Goal: Communication & Community: Answer question/provide support

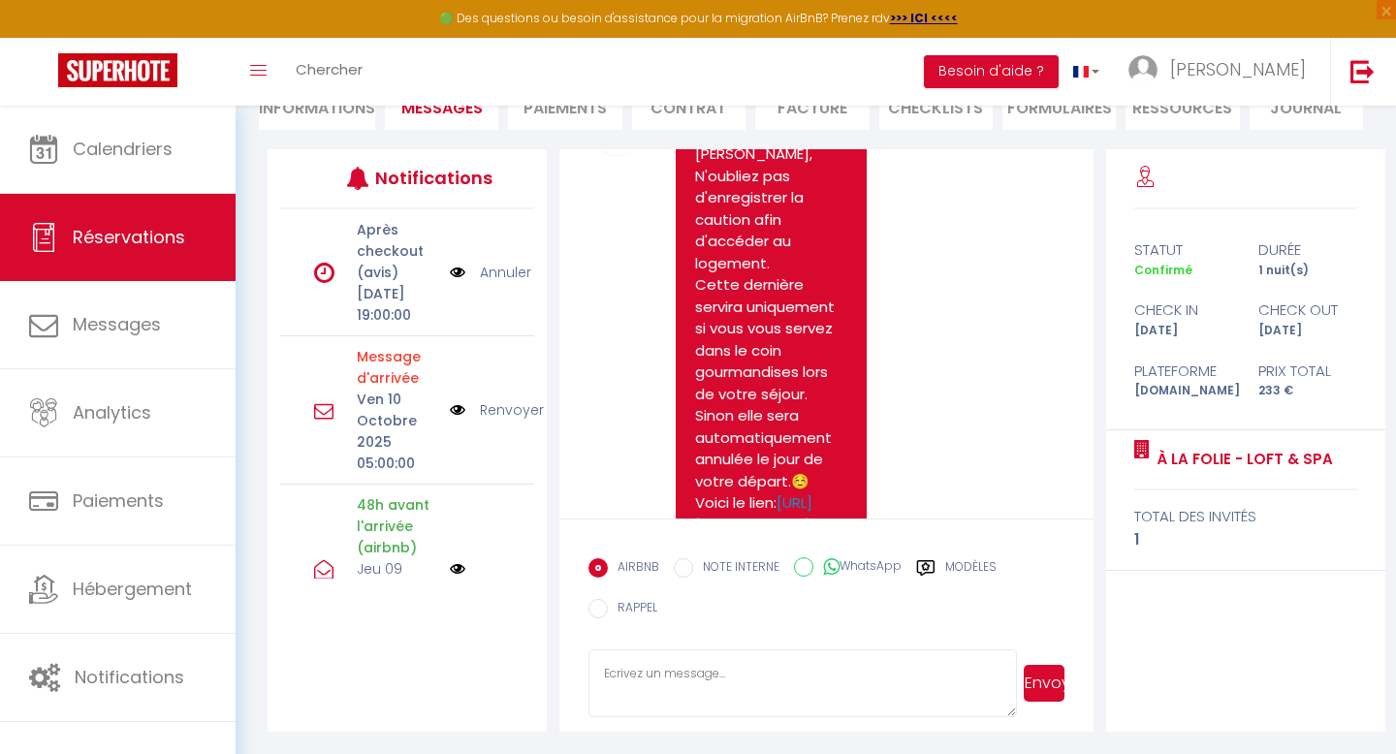
scroll to position [210, 0]
drag, startPoint x: 875, startPoint y: 465, endPoint x: 717, endPoint y: 472, distance: 157.2
click at [717, 564] on span "[DATE] 10:08:50 - mail" at bounding box center [737, 572] width 123 height 16
drag, startPoint x: 675, startPoint y: 467, endPoint x: 902, endPoint y: 466, distance: 226.9
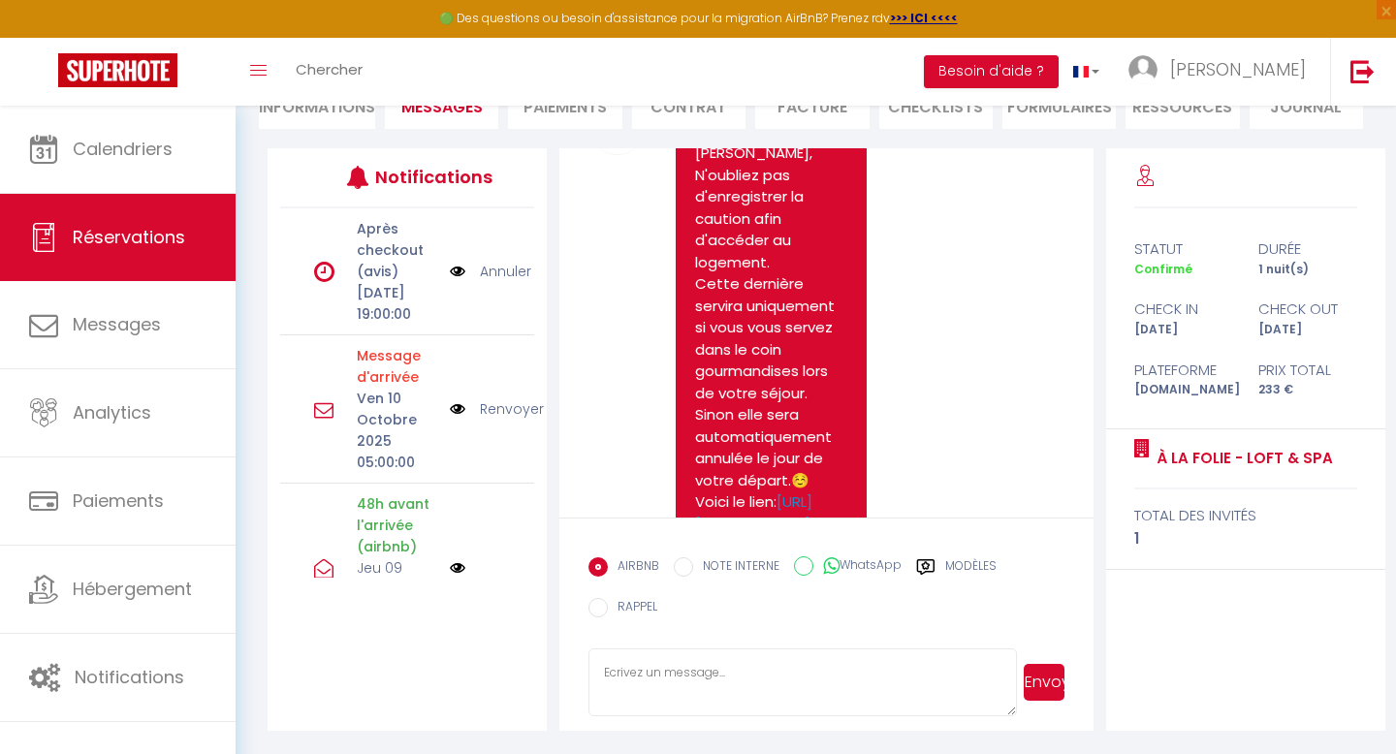
click at [902, 466] on div "Note Sms Bonjour Emilie, N'oubliez pas d'enregistrer la caution afin d'accéder …" at bounding box center [826, 340] width 475 height 486
click at [902, 564] on div "[DATE] 10:08:50 - mail" at bounding box center [870, 573] width 388 height 18
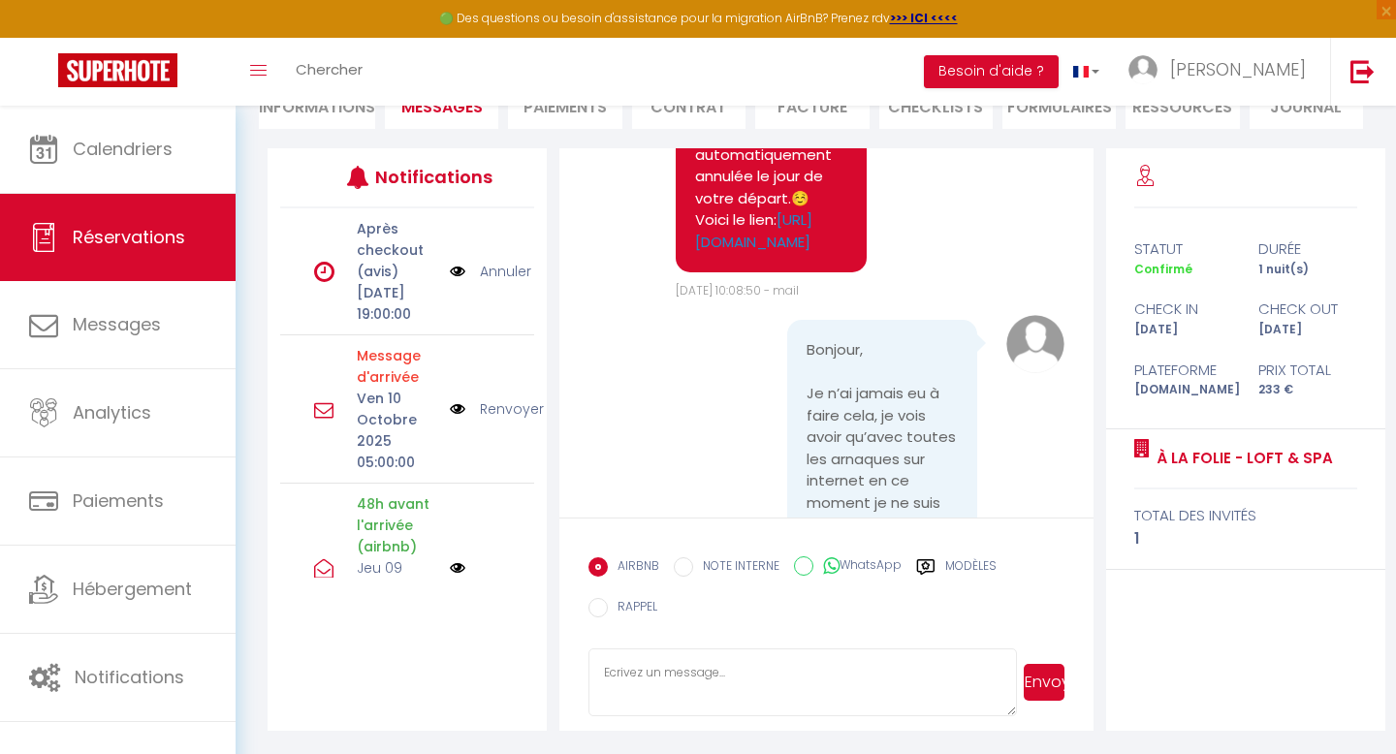
click at [730, 675] on textarea at bounding box center [803, 683] width 428 height 68
paste textarea "Nous comprenons tout à fait vos réserves, et nous souhaitons simplement vous ra…"
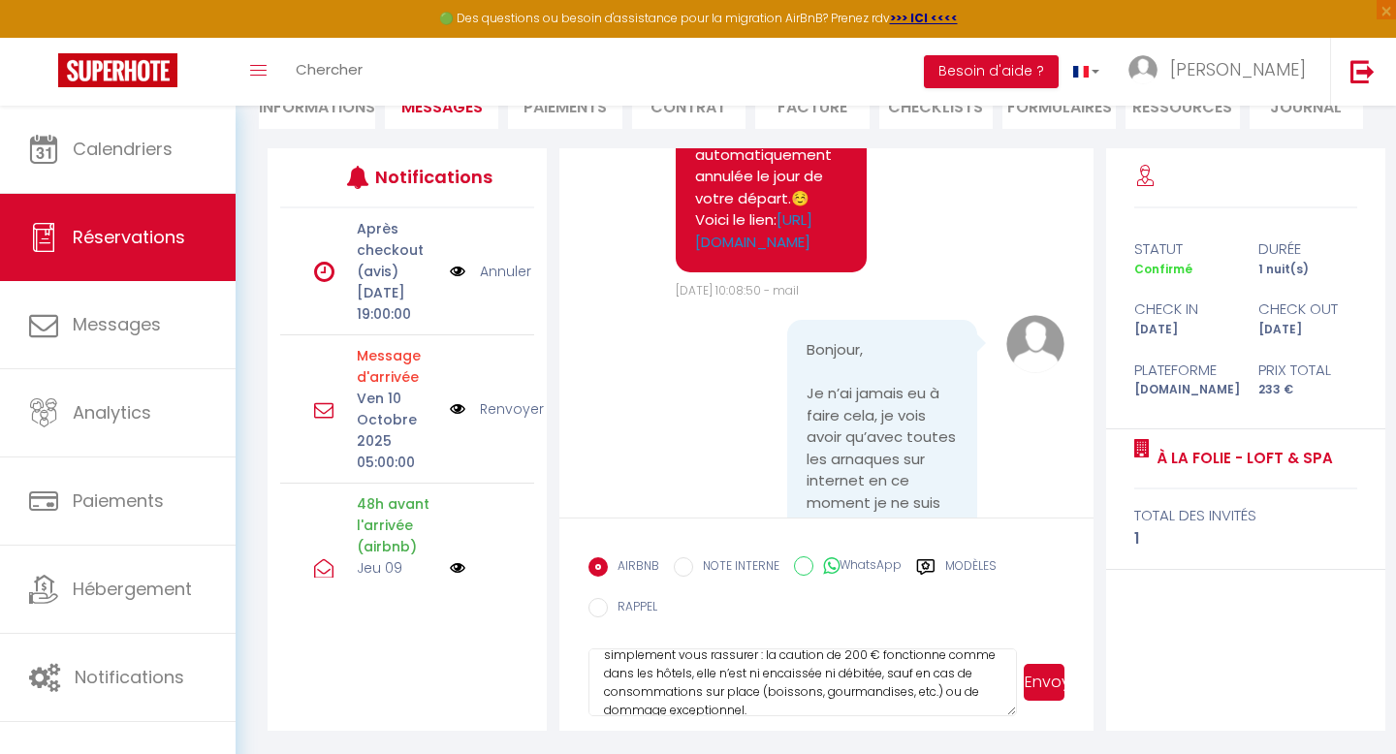
scroll to position [44, 0]
drag, startPoint x: 756, startPoint y: 704, endPoint x: 937, endPoint y: 684, distance: 181.5
click at [937, 684] on textarea "Nous comprenons tout à fait vos réserves, et nous souhaitons simplement vous ra…" at bounding box center [803, 683] width 428 height 68
click at [630, 678] on textarea "Nous comprenons tout à fait vos réserves, et nous souhaitons simplement vous ra…" at bounding box center [803, 683] width 428 height 68
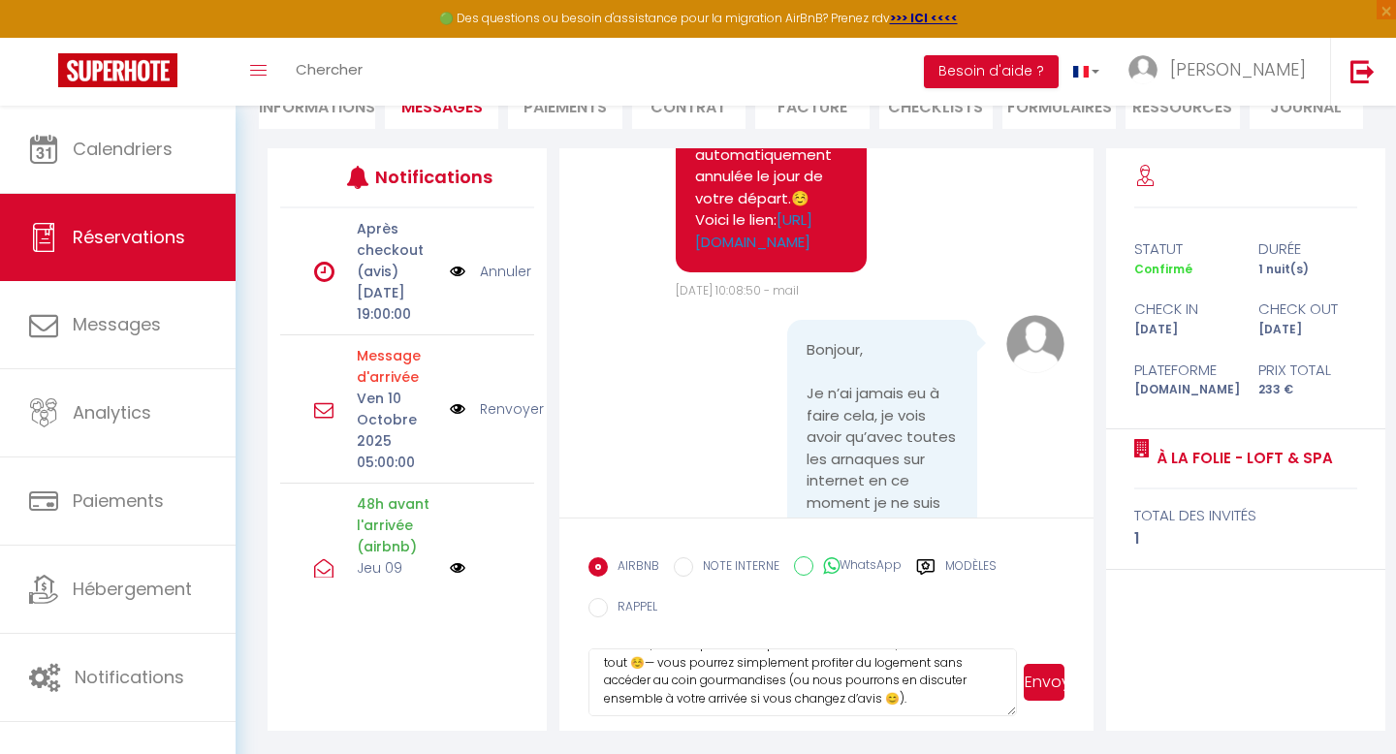
scroll to position [215, 0]
drag, startPoint x: 907, startPoint y: 699, endPoint x: 787, endPoint y: 678, distance: 122.1
click at [787, 678] on textarea "Nous comprenons tout à fait vos réserves, et nous souhaitons simplement vous ra…" at bounding box center [803, 683] width 428 height 68
type textarea "Nous comprenons tout à fait vos réserves, et nous souhaitons simplement vous ra…"
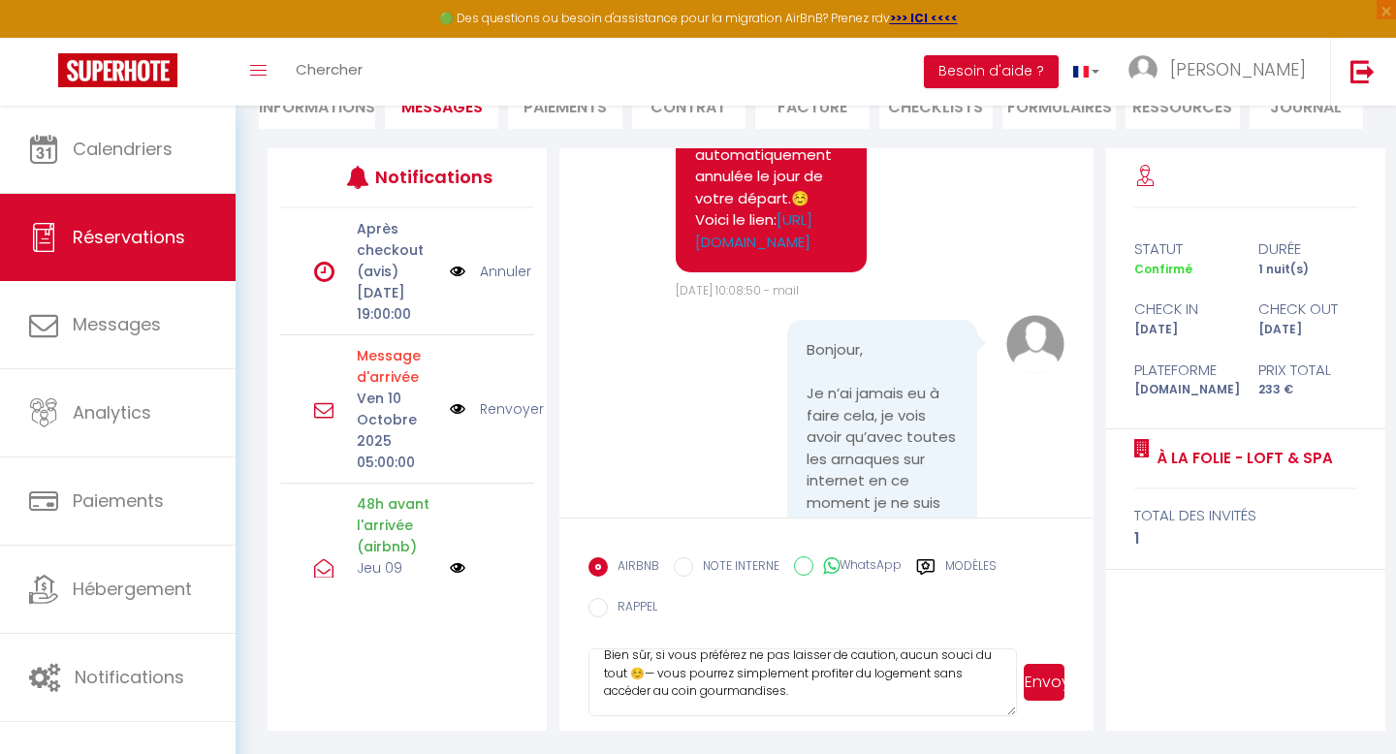
click at [1050, 671] on button "Envoyer" at bounding box center [1044, 682] width 41 height 37
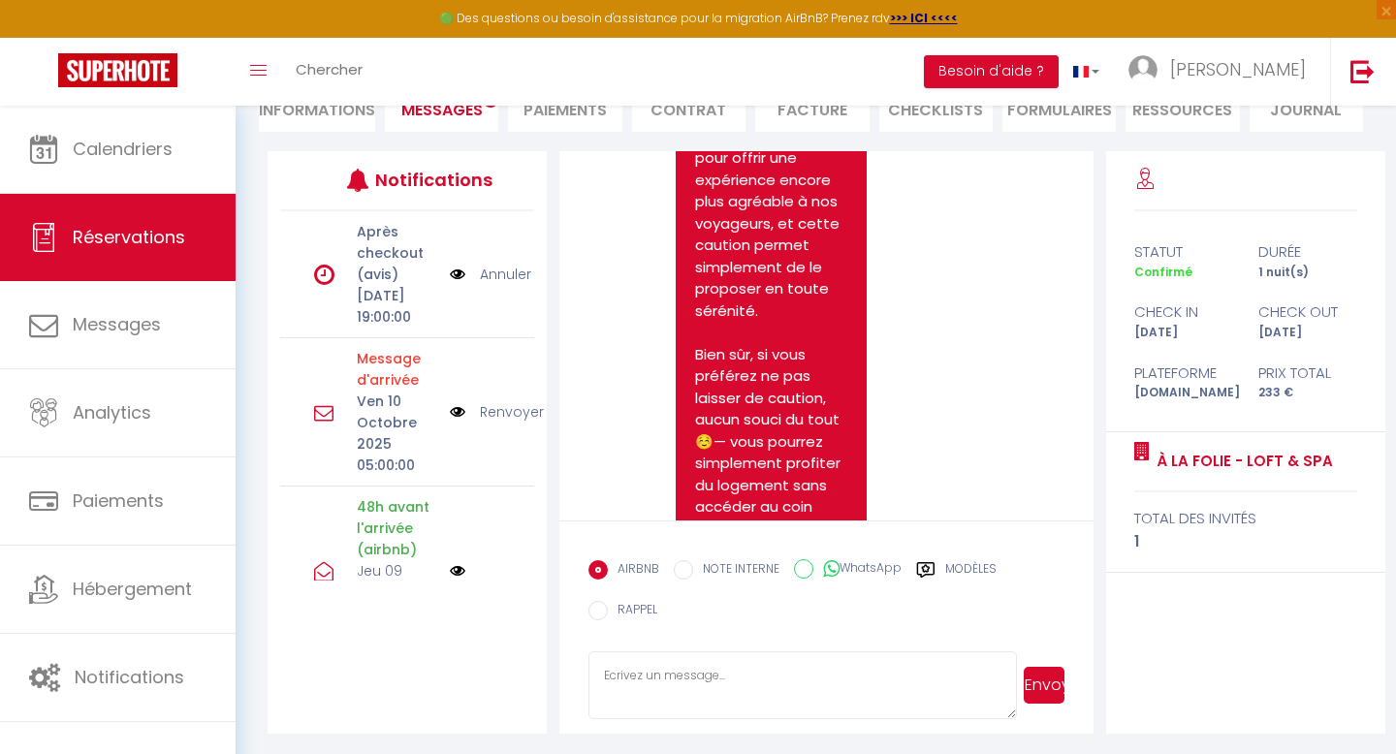
scroll to position [7747, 0]
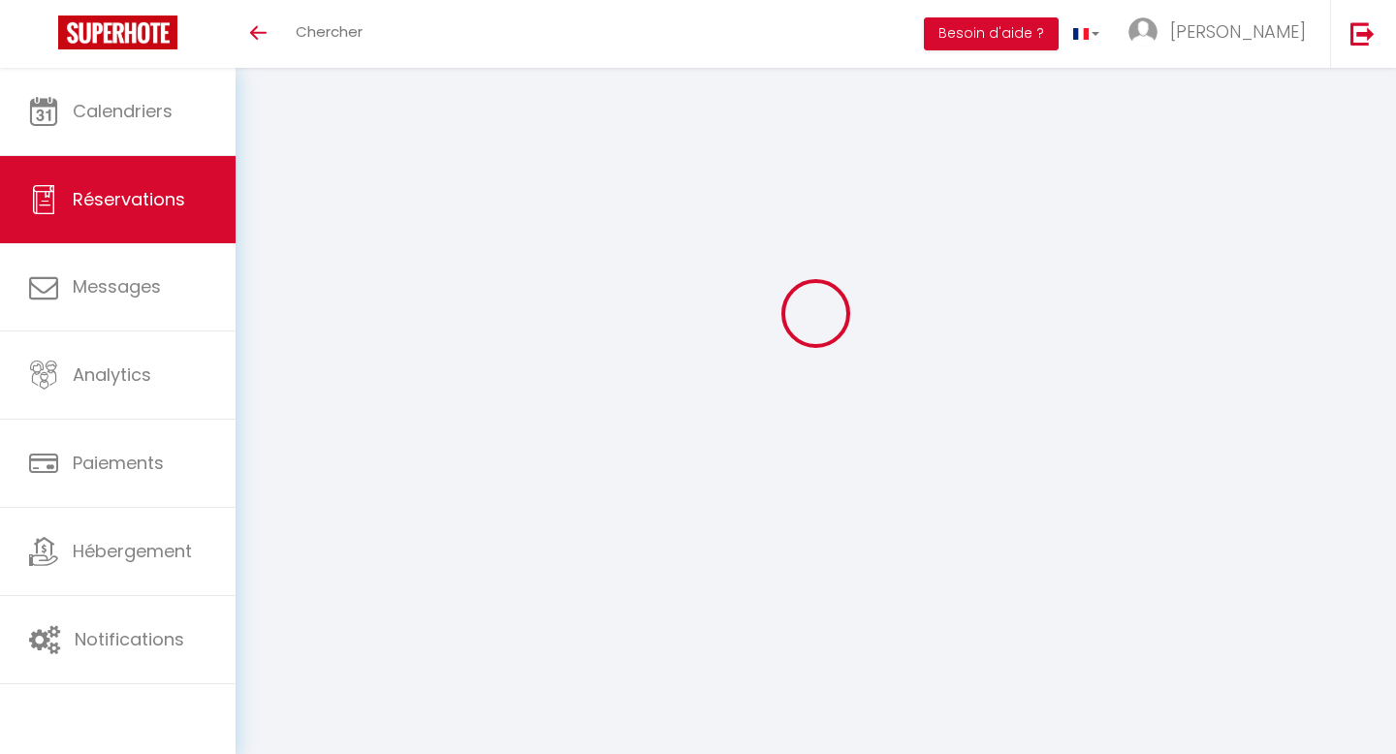
scroll to position [68, 0]
select select
checkbox input "false"
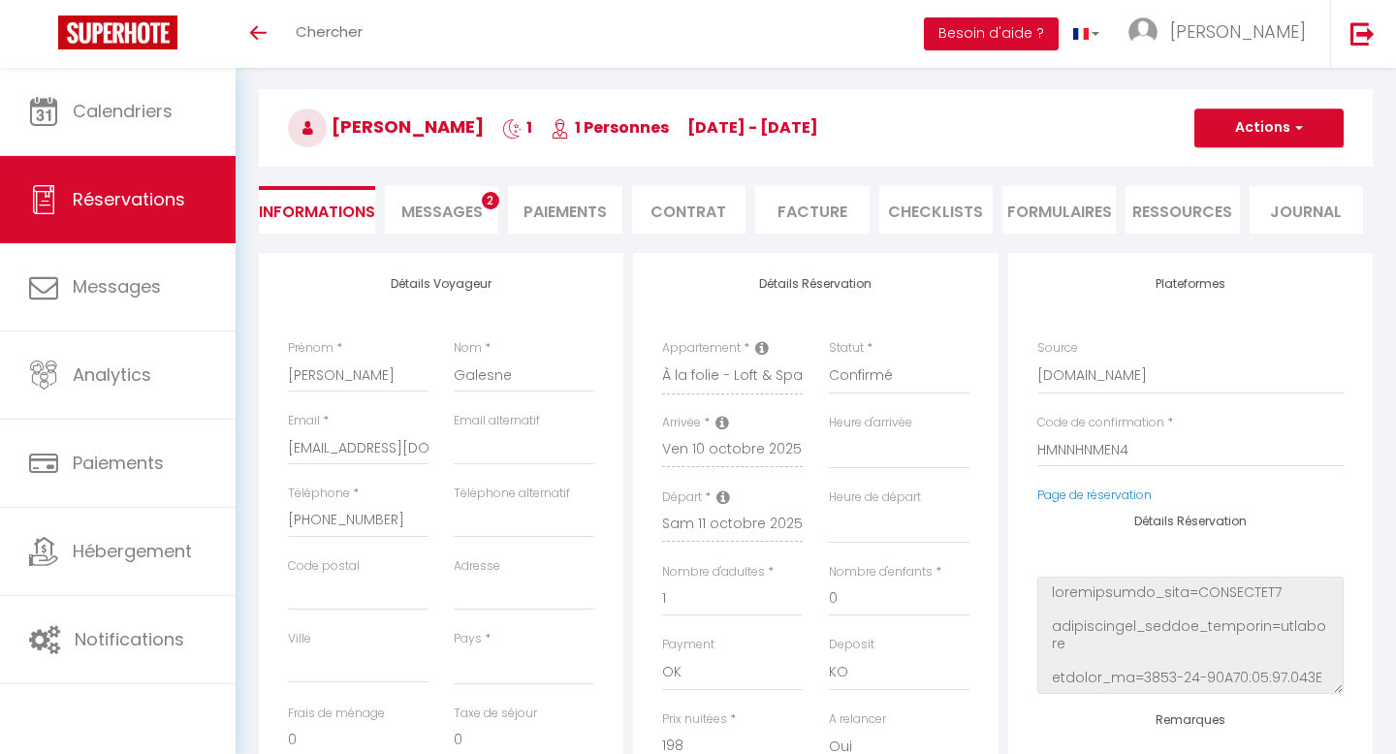
select select
checkbox input "false"
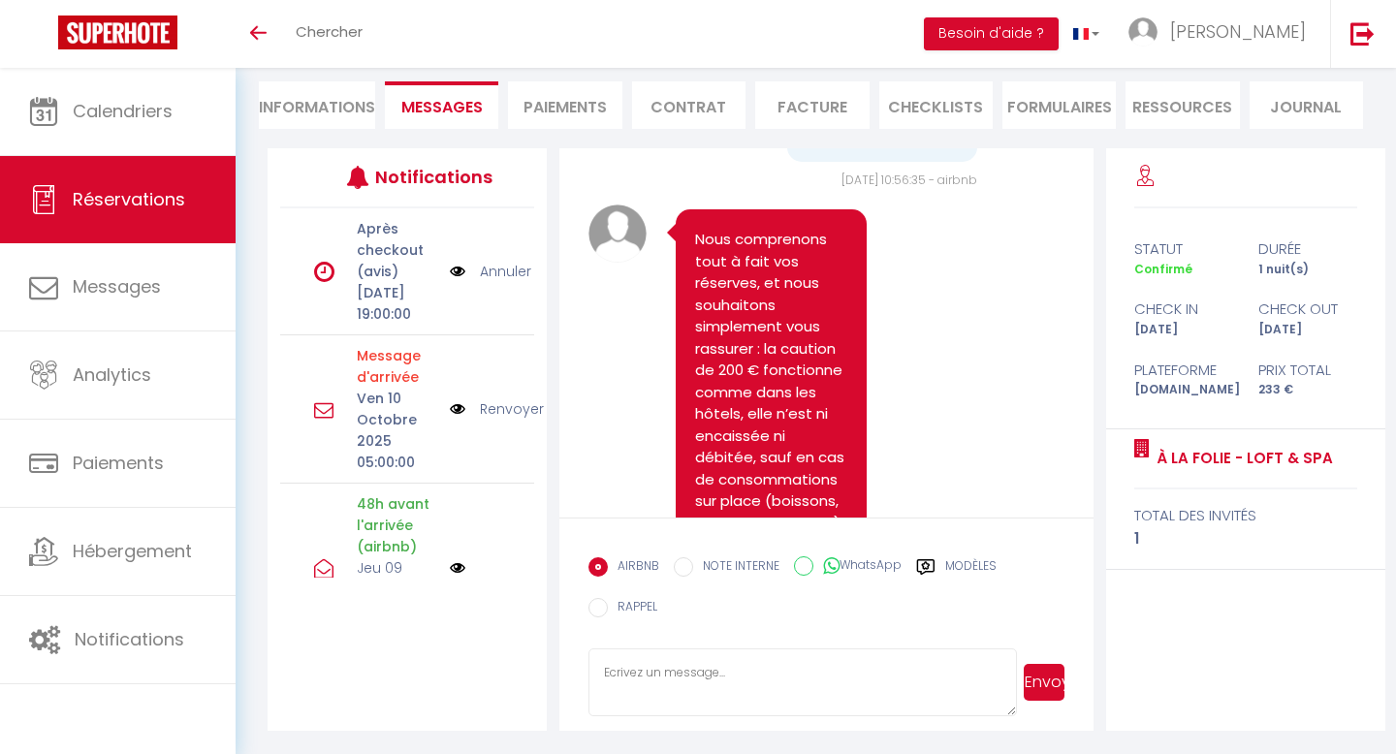
scroll to position [7877, 0]
